Goal: Navigation & Orientation: Find specific page/section

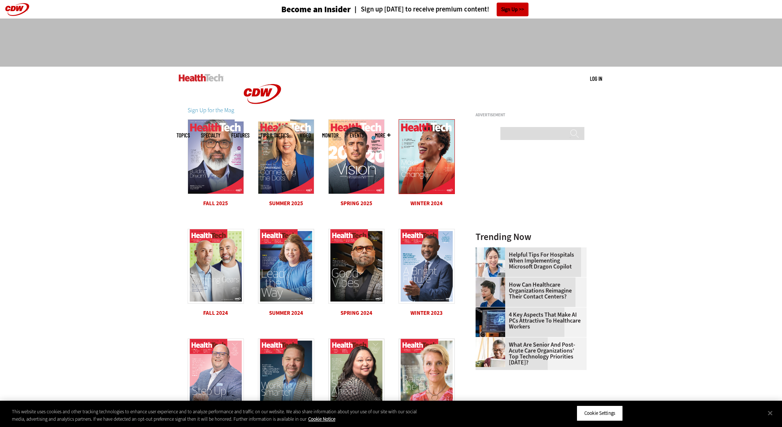
click at [407, 142] on img at bounding box center [427, 156] width 56 height 75
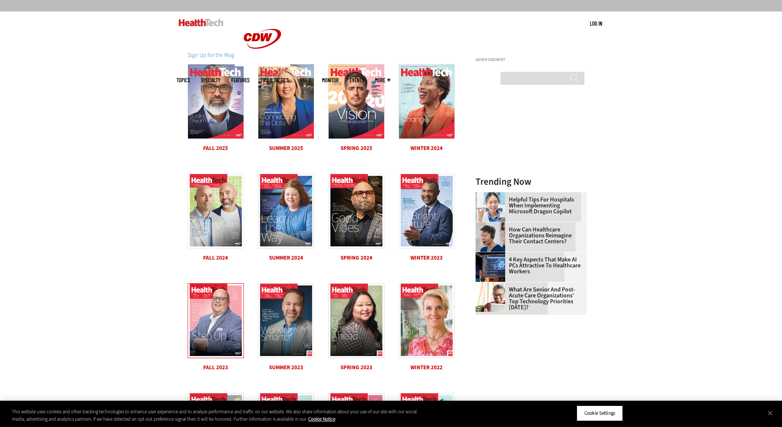
scroll to position [86, 0]
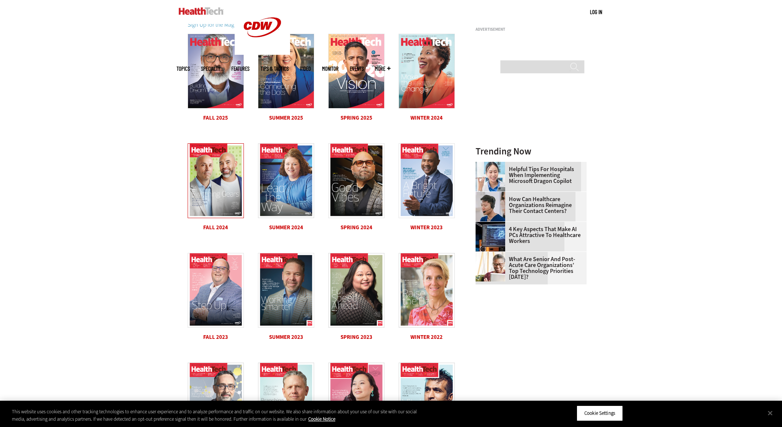
click at [216, 184] on img at bounding box center [216, 180] width 56 height 75
click at [218, 183] on img at bounding box center [216, 180] width 56 height 75
